Goal: Find specific page/section: Find specific page/section

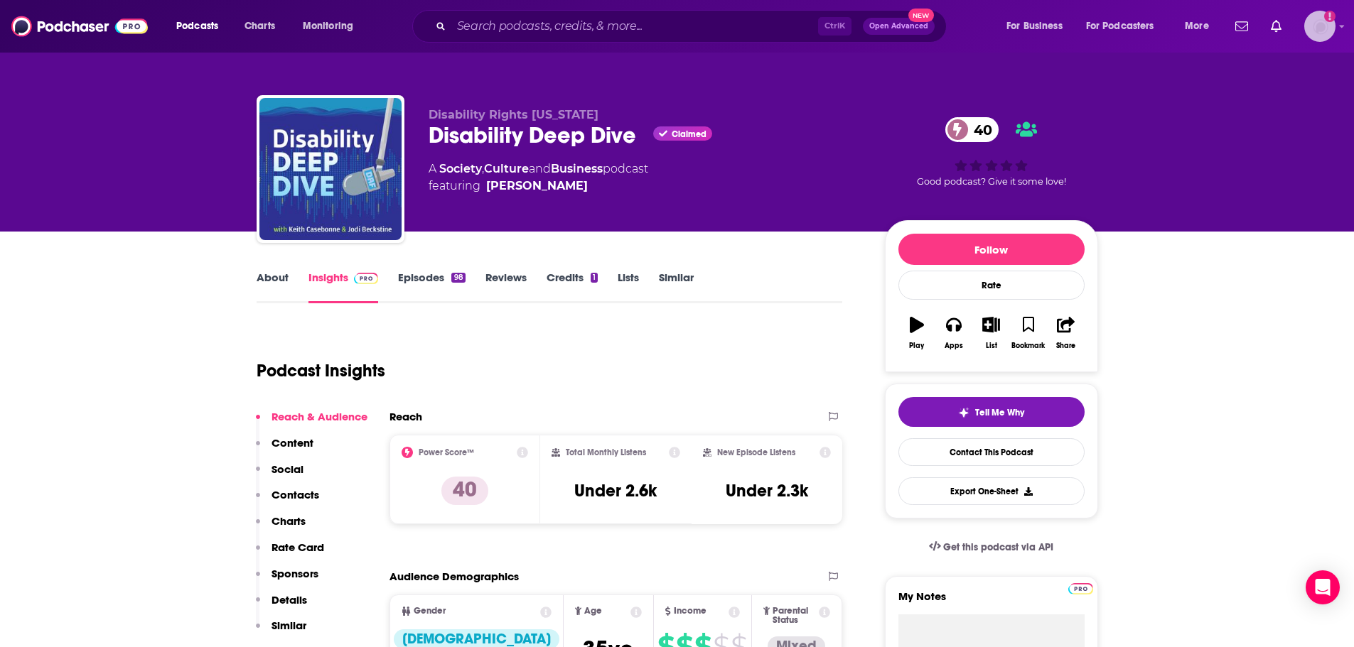
click at [1339, 29] on icon "Show profile menu" at bounding box center [1342, 26] width 6 height 9
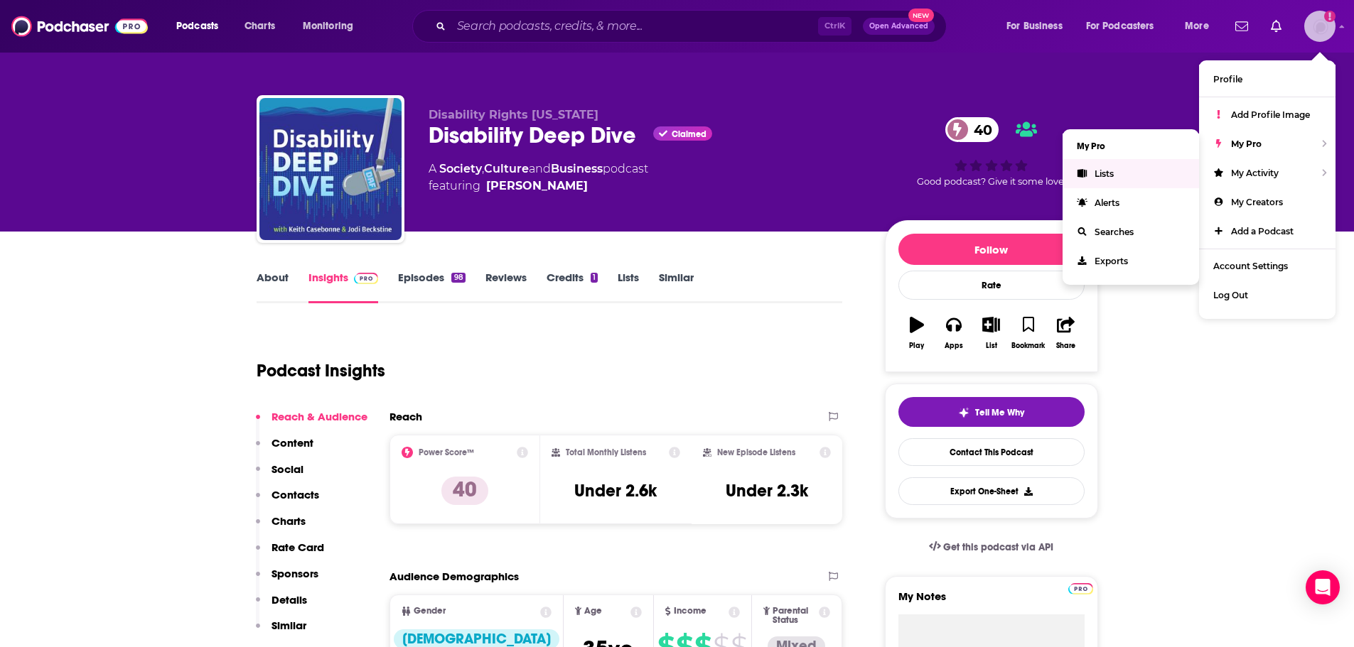
click at [1139, 174] on link "Lists" at bounding box center [1130, 173] width 136 height 29
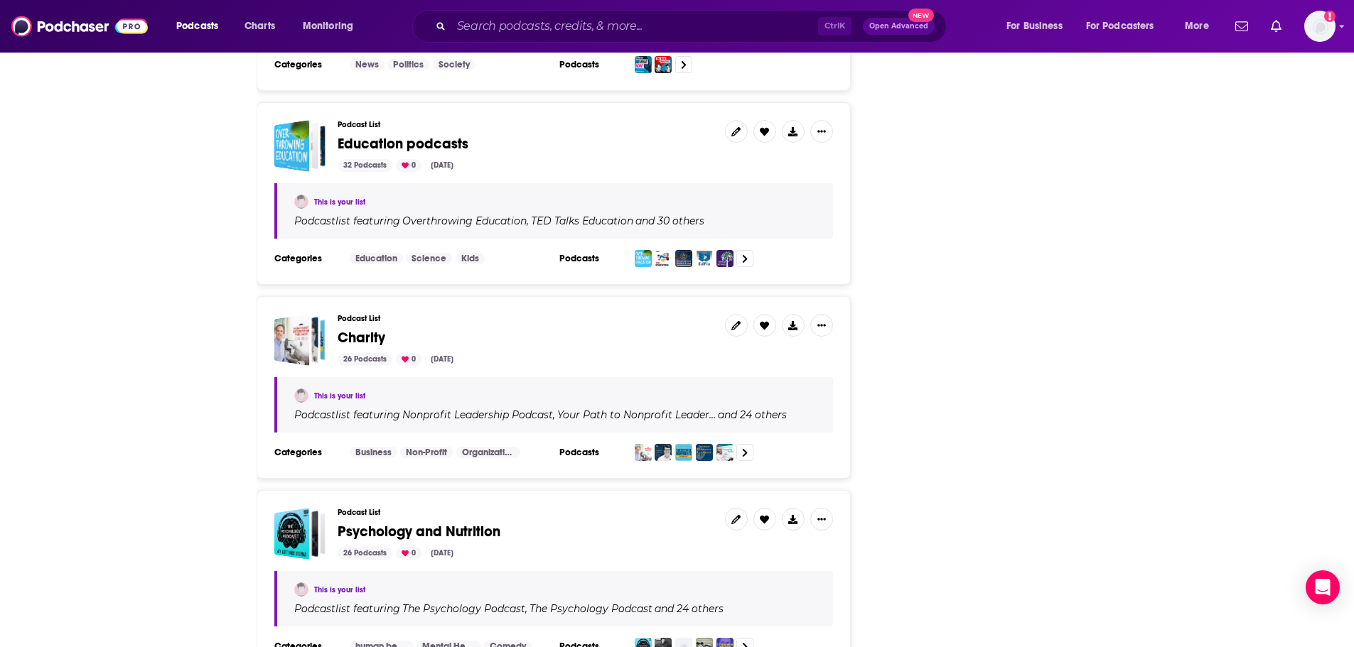
scroll to position [4563, 0]
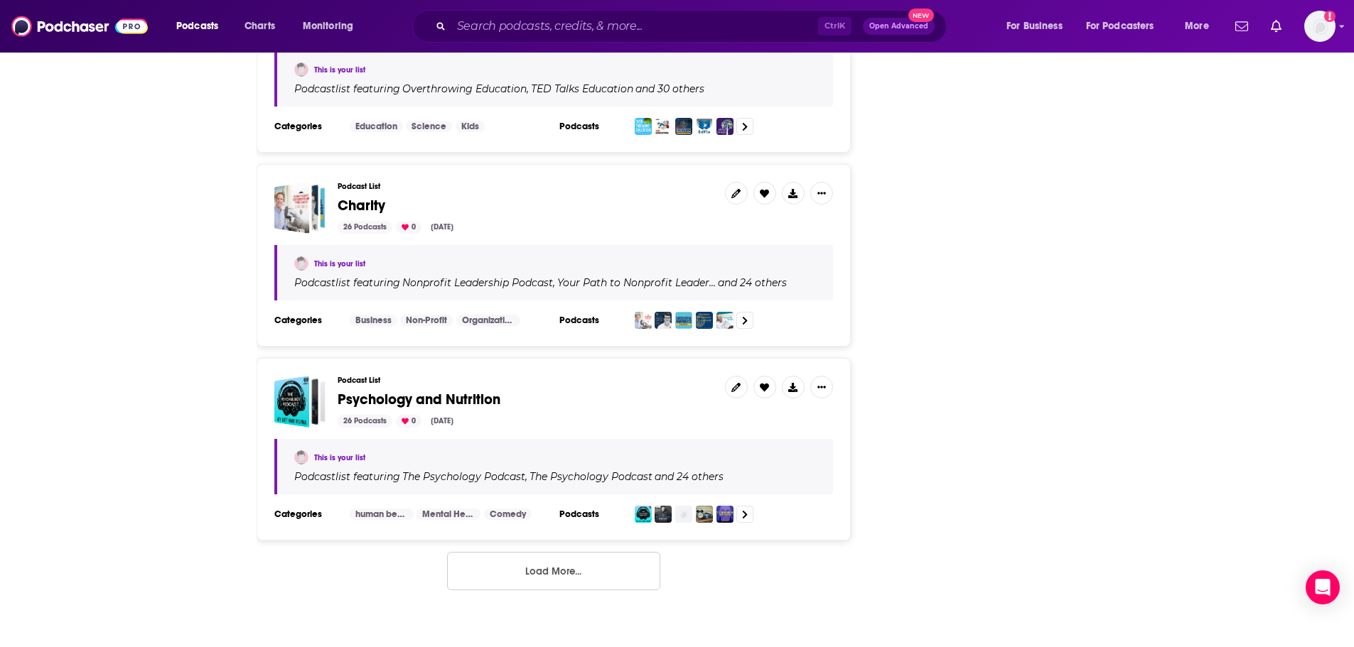
drag, startPoint x: 578, startPoint y: 564, endPoint x: 532, endPoint y: 545, distance: 50.7
click at [578, 564] on button "Load More..." at bounding box center [553, 571] width 213 height 38
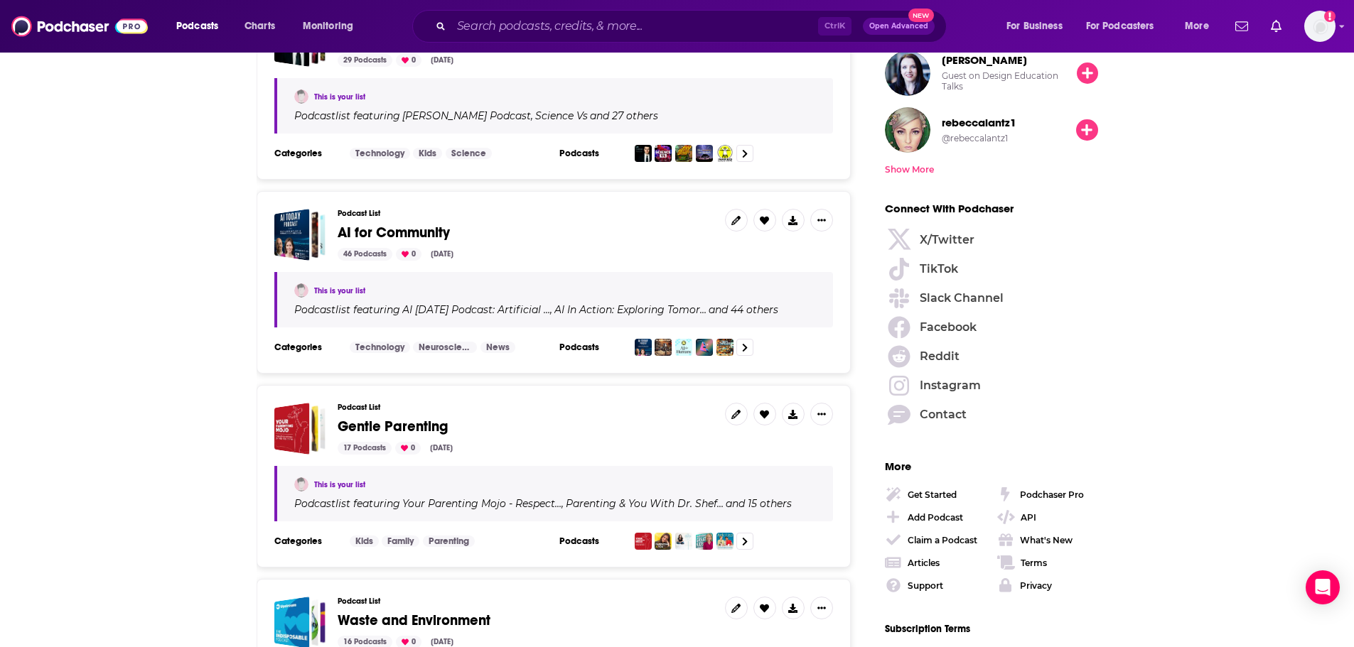
scroll to position [1617, 0]
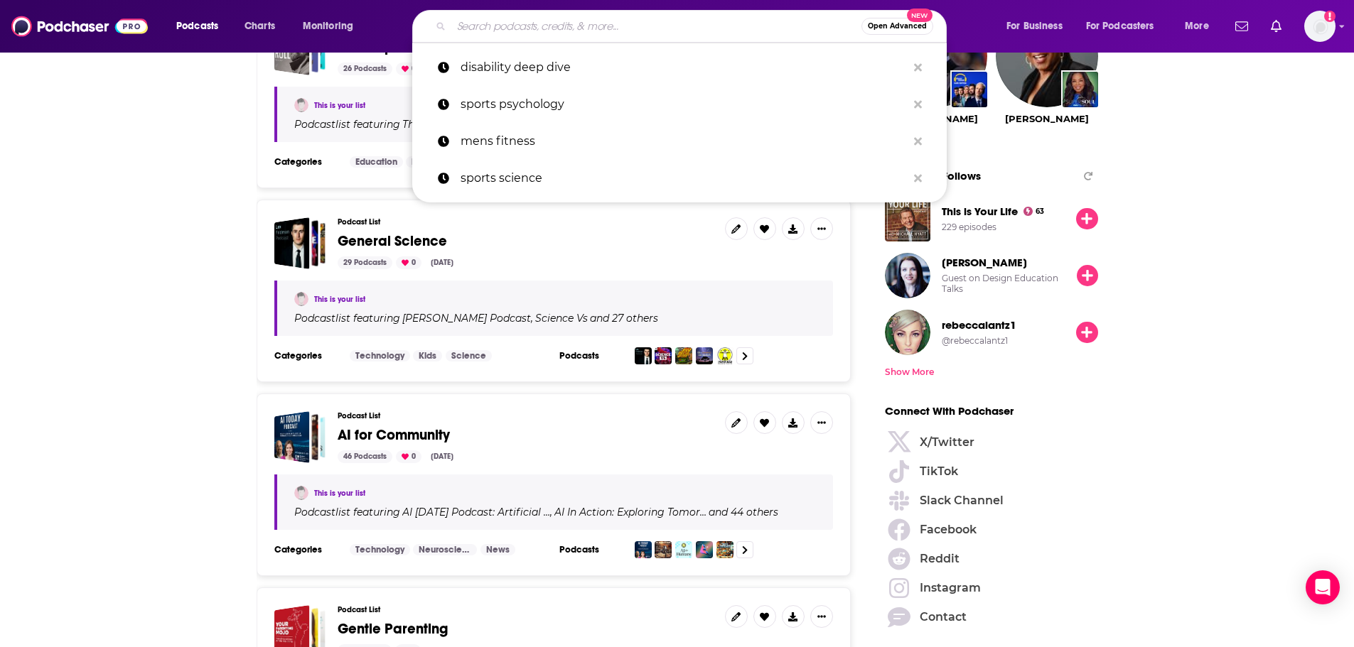
click at [548, 28] on input "Search podcasts, credits, & more..." at bounding box center [656, 26] width 410 height 23
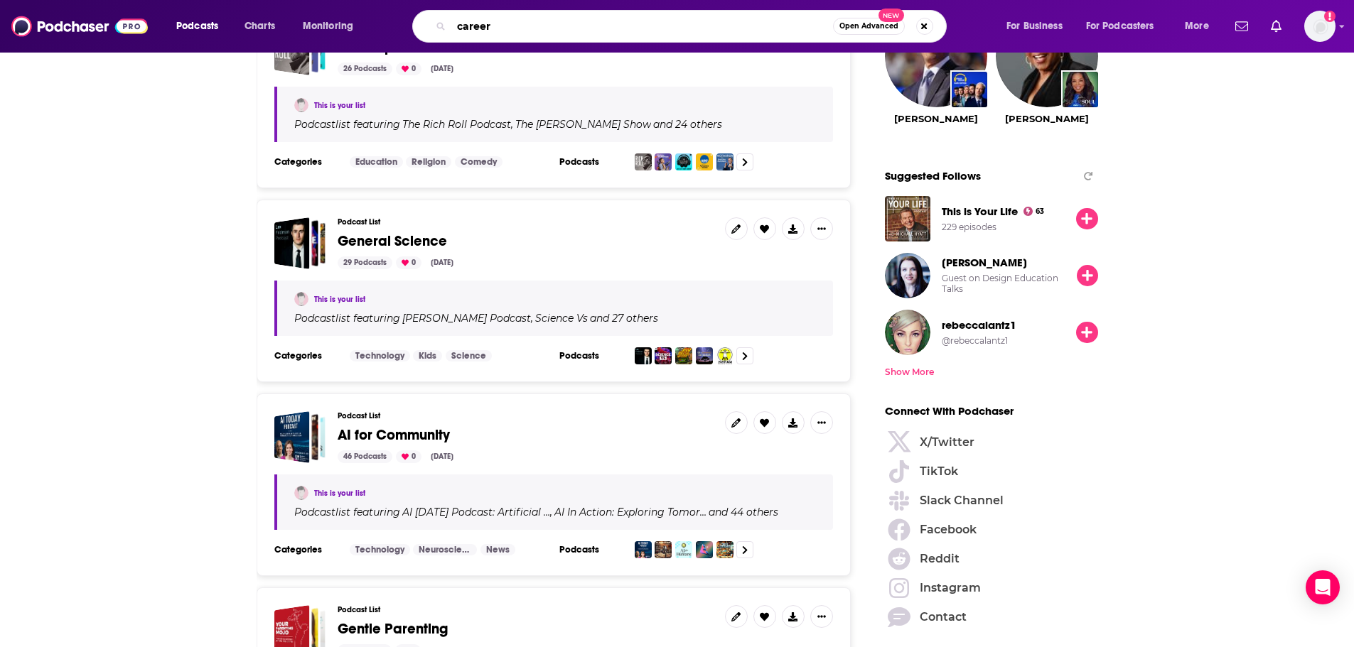
type input "careers"
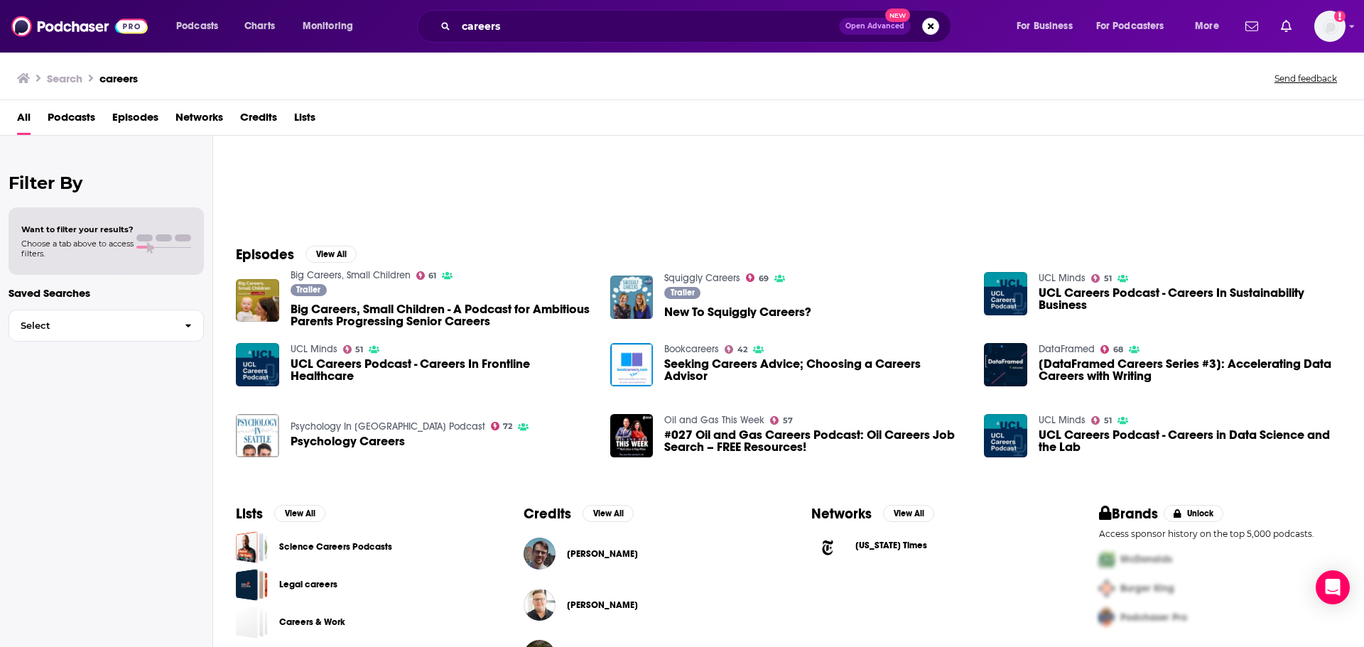
scroll to position [213, 0]
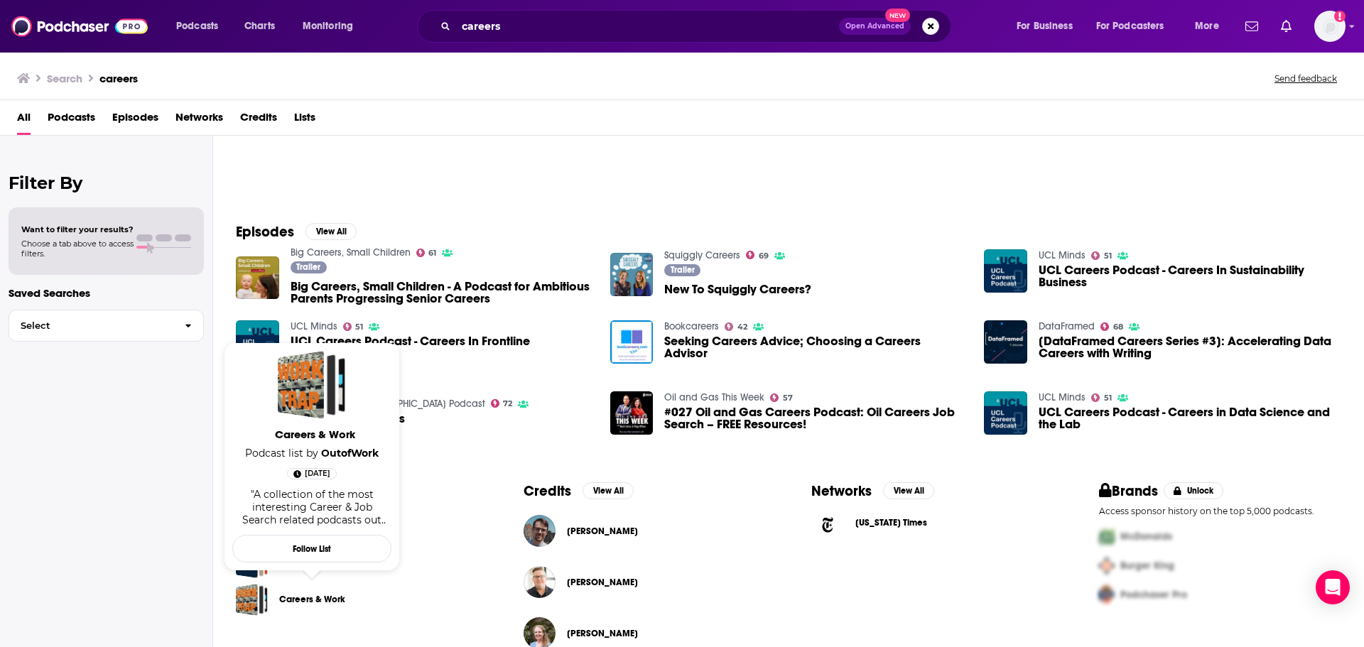
click at [311, 600] on link "Careers & Work" at bounding box center [312, 600] width 66 height 16
